Goal: Check status: Check status

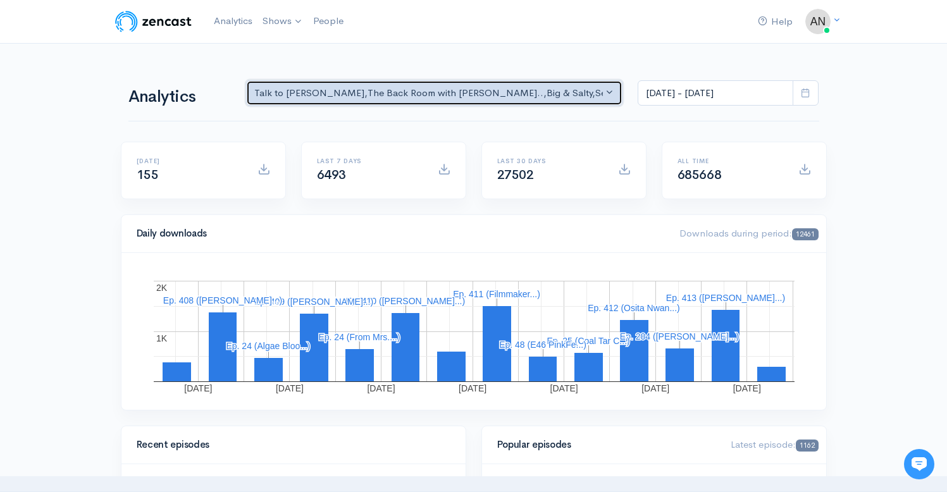
click at [538, 94] on div "Talk to [PERSON_NAME] , The Back Room with [PERSON_NAME].. , Big & Salty , Seri…" at bounding box center [428, 93] width 349 height 15
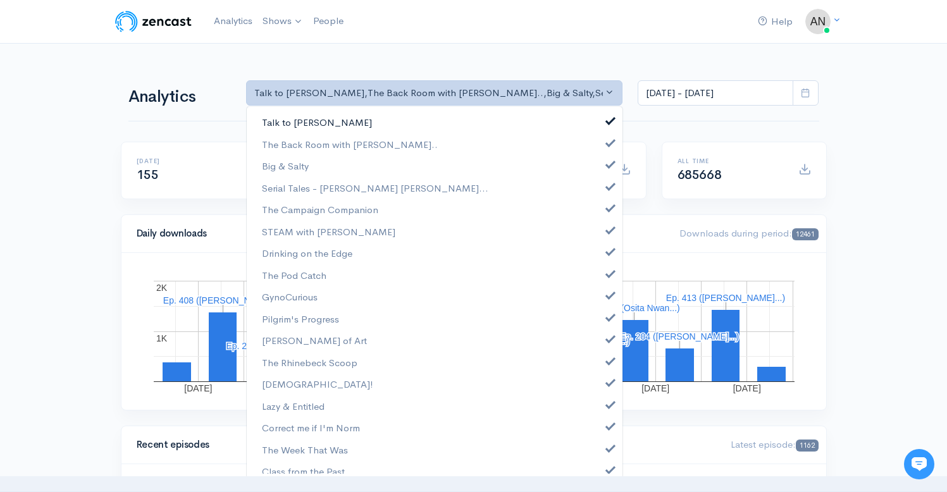
click at [608, 120] on span at bounding box center [610, 119] width 5 height 9
select select "10316"
click at [604, 165] on link "Big & Salty" at bounding box center [435, 166] width 376 height 22
click at [608, 188] on span at bounding box center [610, 184] width 5 height 9
click at [603, 215] on link "The Campaign Companion" at bounding box center [435, 210] width 376 height 22
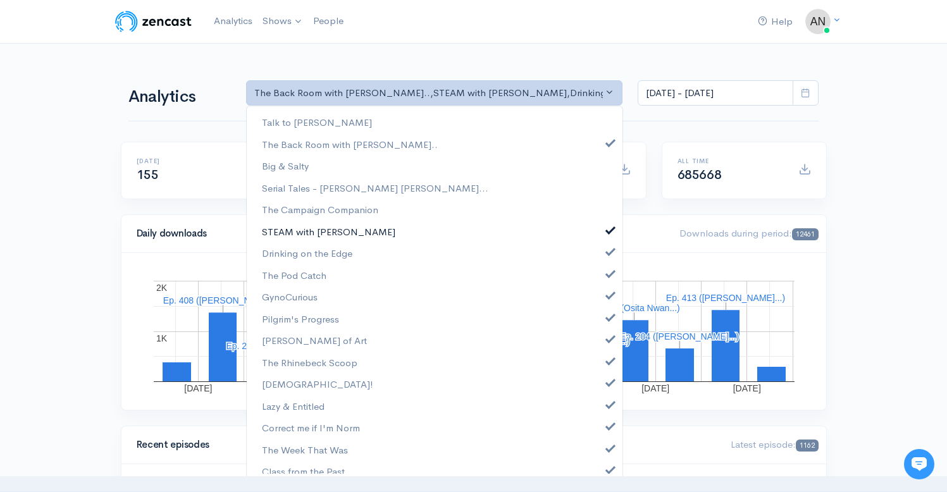
click at [608, 233] on span at bounding box center [610, 228] width 5 height 9
click at [608, 254] on span at bounding box center [610, 249] width 5 height 9
click at [602, 280] on link "The Pod Catch" at bounding box center [435, 275] width 376 height 22
click at [608, 296] on span at bounding box center [610, 293] width 5 height 9
click at [608, 320] on span at bounding box center [610, 315] width 5 height 9
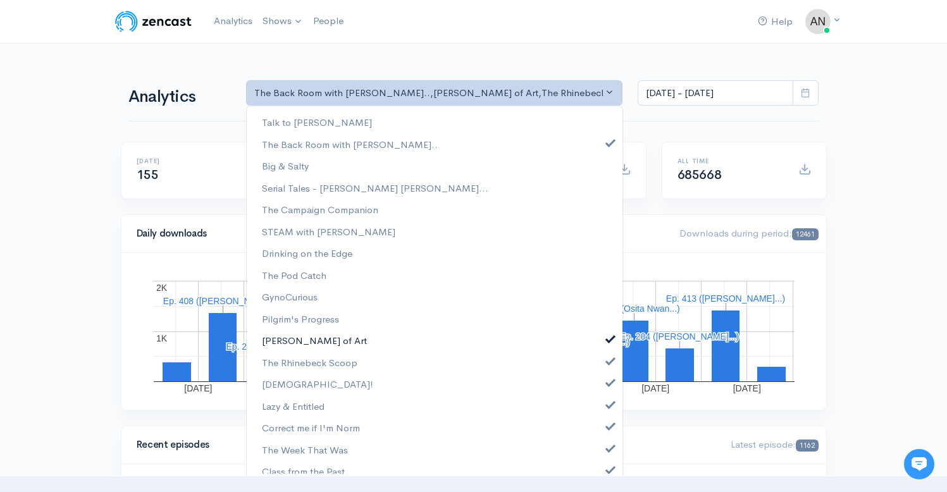
click at [608, 339] on span at bounding box center [610, 337] width 5 height 9
click at [602, 365] on link "The Rhinebeck Scoop" at bounding box center [435, 363] width 376 height 22
click at [602, 388] on link "[DEMOGRAPHIC_DATA]!" at bounding box center [435, 384] width 376 height 22
click at [608, 407] on span at bounding box center [610, 403] width 5 height 9
click at [602, 431] on link "Correct me if I'm Norm" at bounding box center [435, 428] width 376 height 22
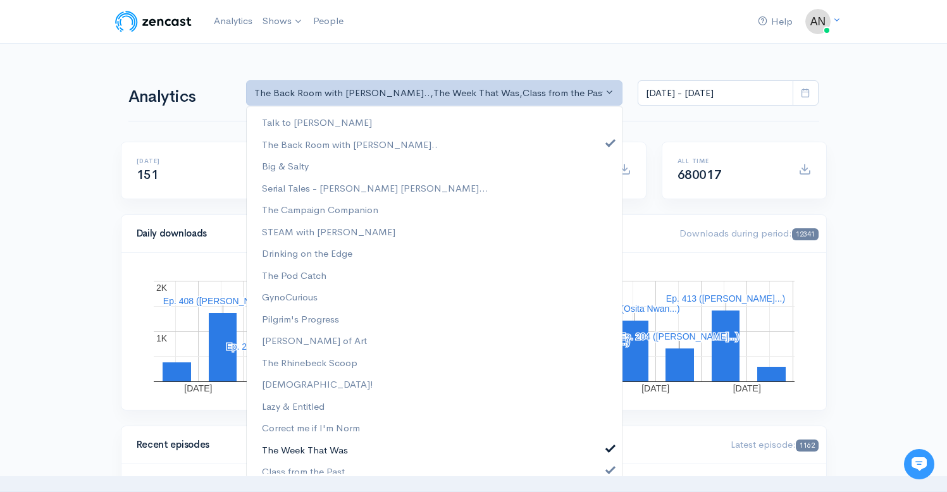
click at [602, 455] on link "The Week That Was" at bounding box center [435, 450] width 376 height 22
click at [608, 470] on span at bounding box center [610, 468] width 5 height 9
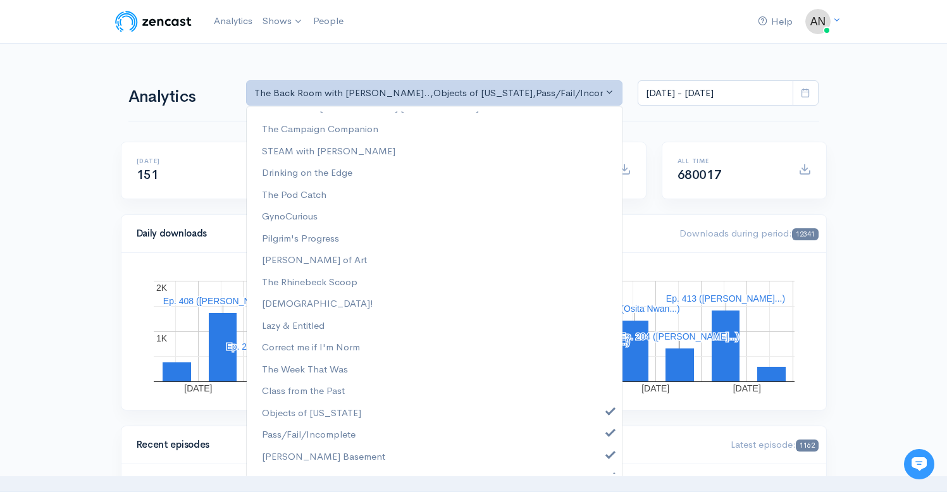
scroll to position [184, 0]
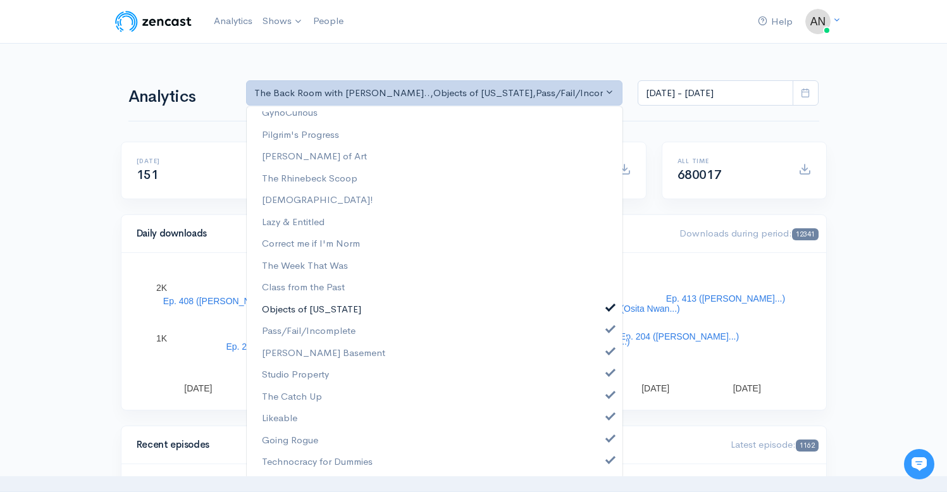
click at [608, 306] on span at bounding box center [610, 306] width 5 height 9
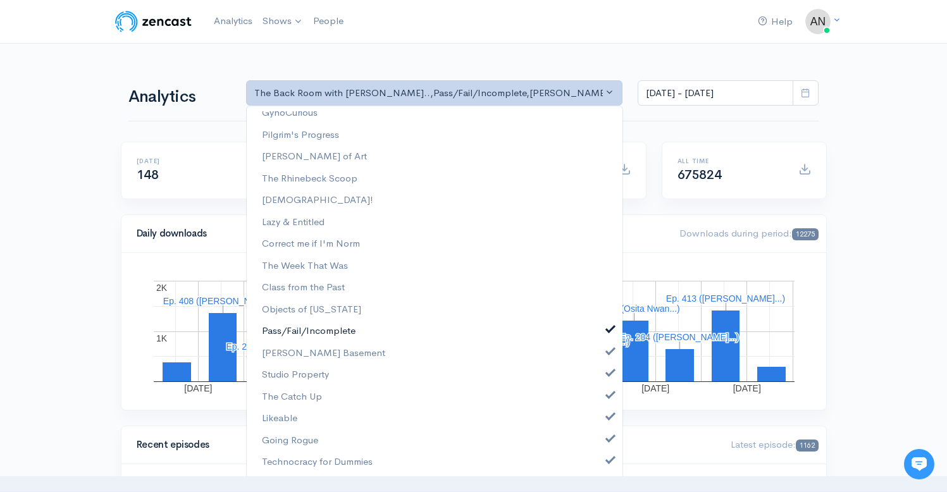
click at [608, 330] on span at bounding box center [610, 327] width 5 height 9
click at [608, 352] on span at bounding box center [610, 349] width 5 height 9
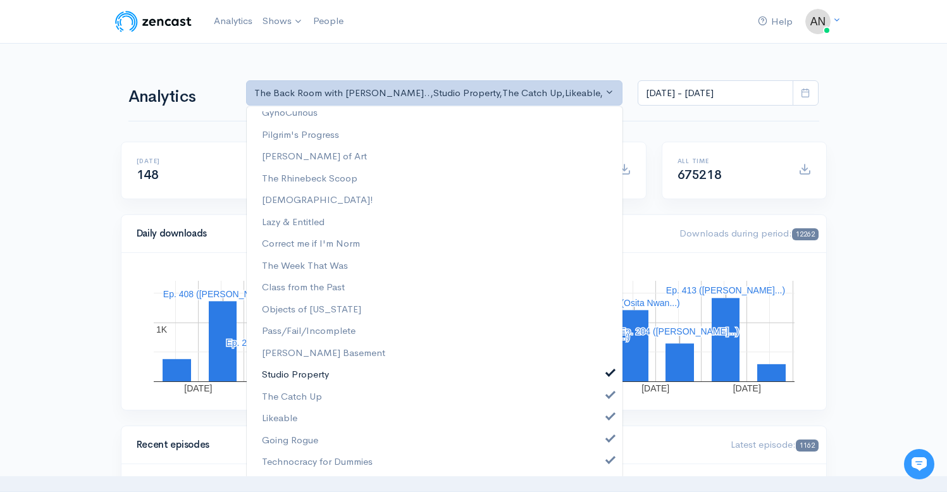
click at [600, 378] on link "Studio Property" at bounding box center [435, 375] width 376 height 22
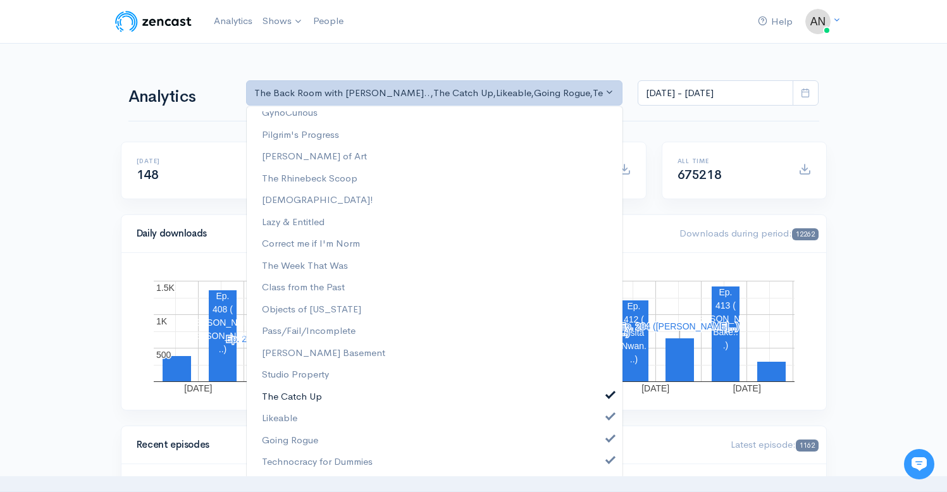
click at [608, 396] on span at bounding box center [610, 393] width 5 height 9
click at [608, 417] on span at bounding box center [610, 415] width 5 height 9
click at [608, 434] on span at bounding box center [610, 437] width 5 height 9
click at [608, 462] on span at bounding box center [610, 458] width 5 height 9
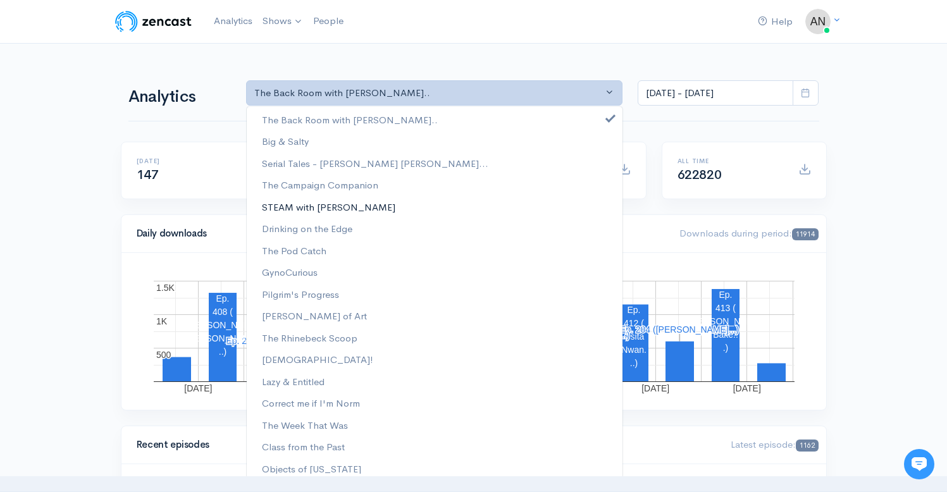
scroll to position [0, 0]
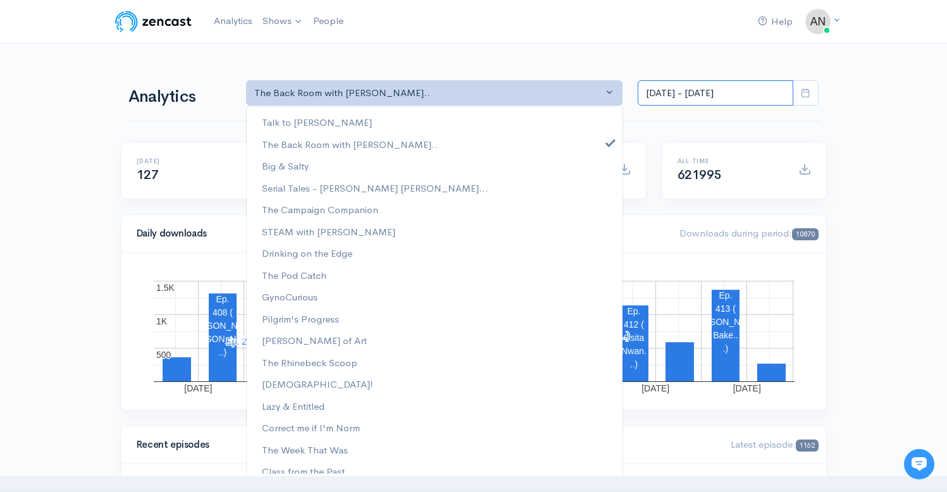
click at [691, 92] on input "[DATE] - [DATE]" at bounding box center [716, 93] width 156 height 26
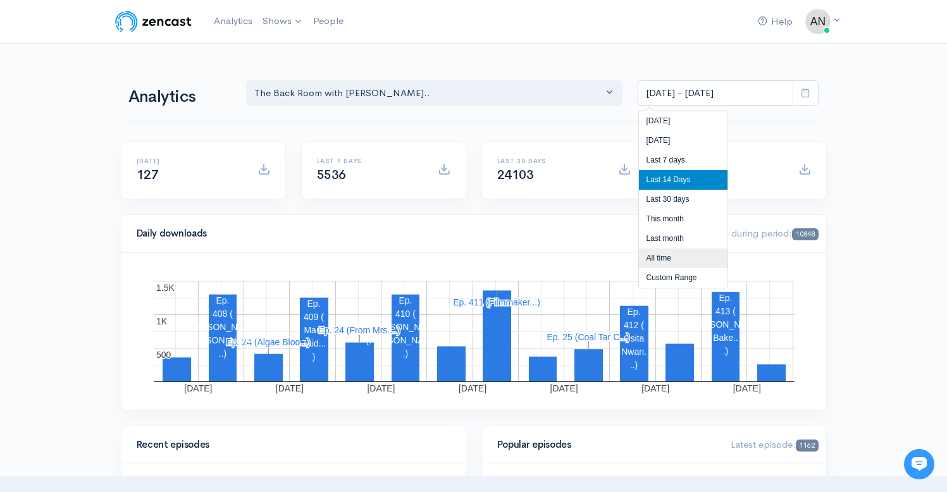
click at [662, 263] on li "All time" at bounding box center [683, 259] width 89 height 20
type input "[DATE] - [DATE]"
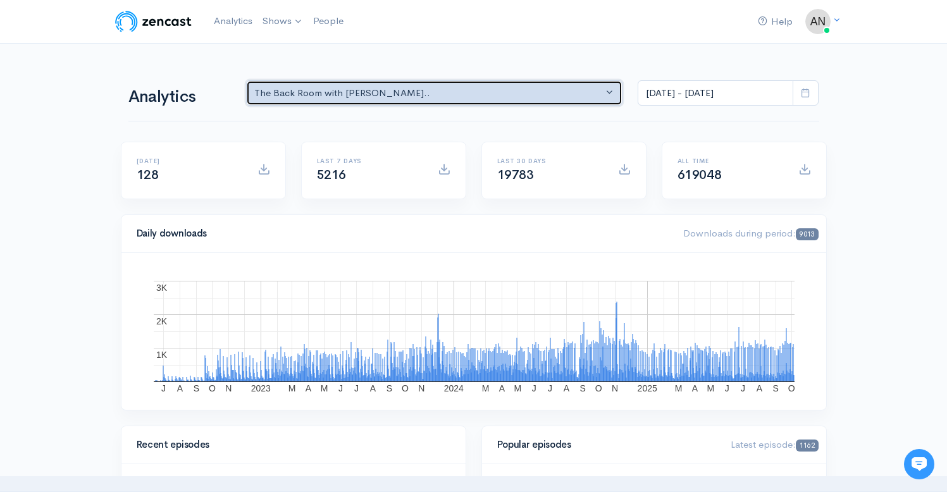
click at [489, 96] on div "The Back Room with [PERSON_NAME].." at bounding box center [428, 93] width 349 height 15
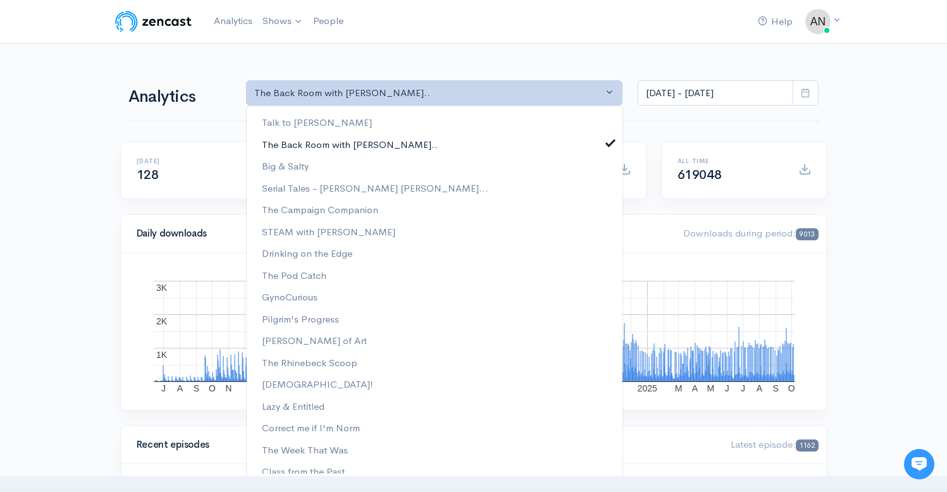
click at [604, 142] on link "The Back Room with [PERSON_NAME].." at bounding box center [435, 144] width 376 height 22
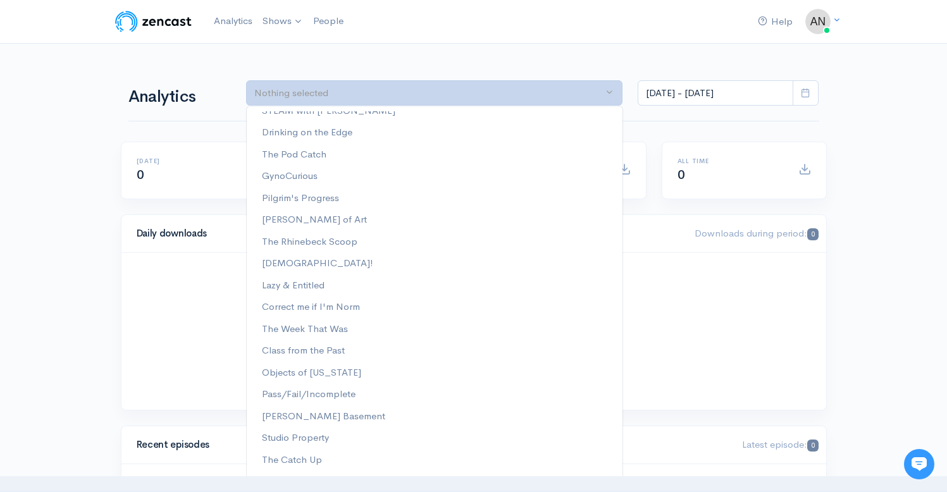
scroll to position [184, 0]
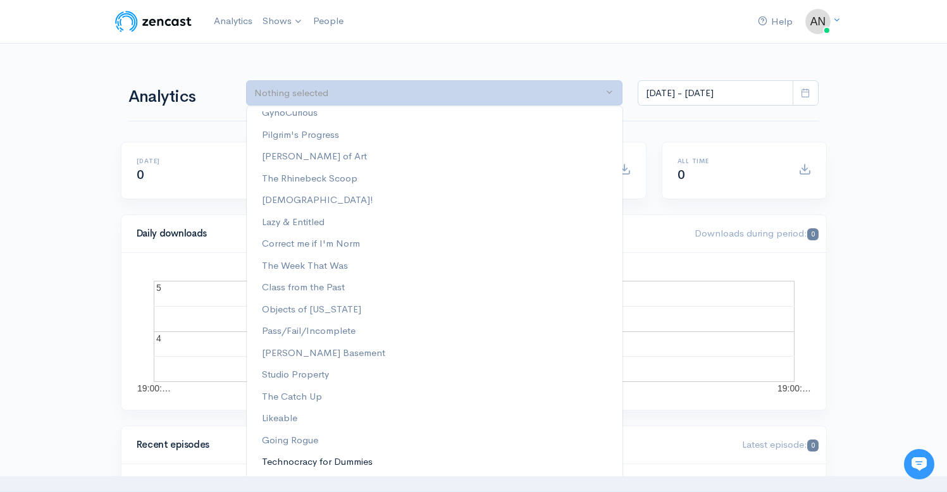
click at [347, 460] on span "Technocracy for Dummies" at bounding box center [317, 462] width 111 height 15
select select "15989"
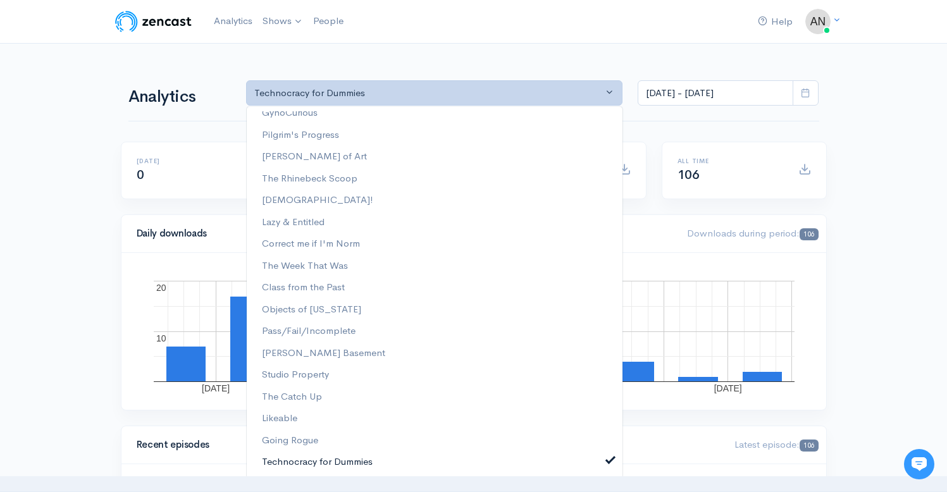
click at [608, 460] on span at bounding box center [610, 458] width 5 height 9
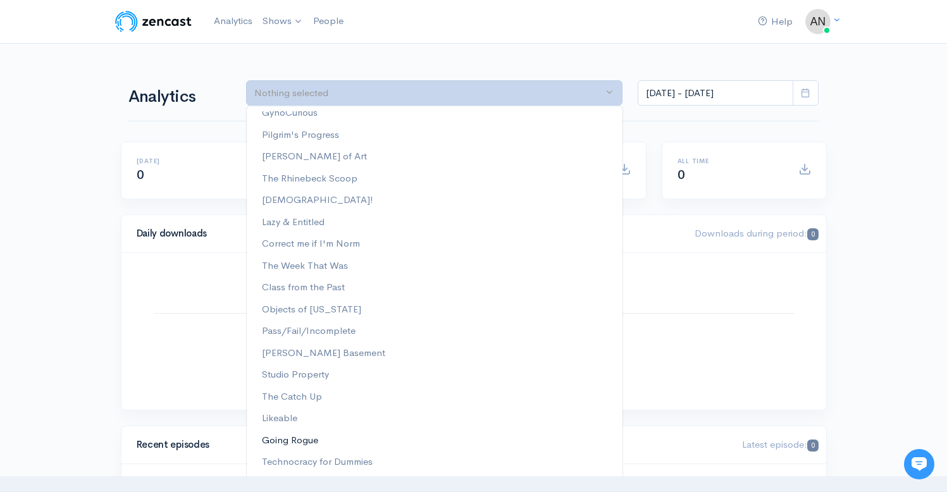
click at [308, 439] on span "Going Rogue" at bounding box center [290, 440] width 56 height 15
select select "15466"
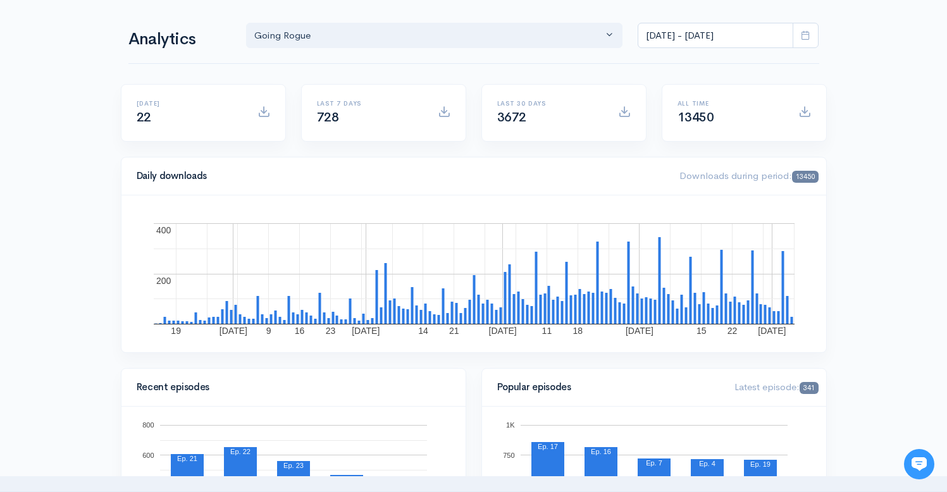
scroll to position [0, 0]
